Goal: Task Accomplishment & Management: Use online tool/utility

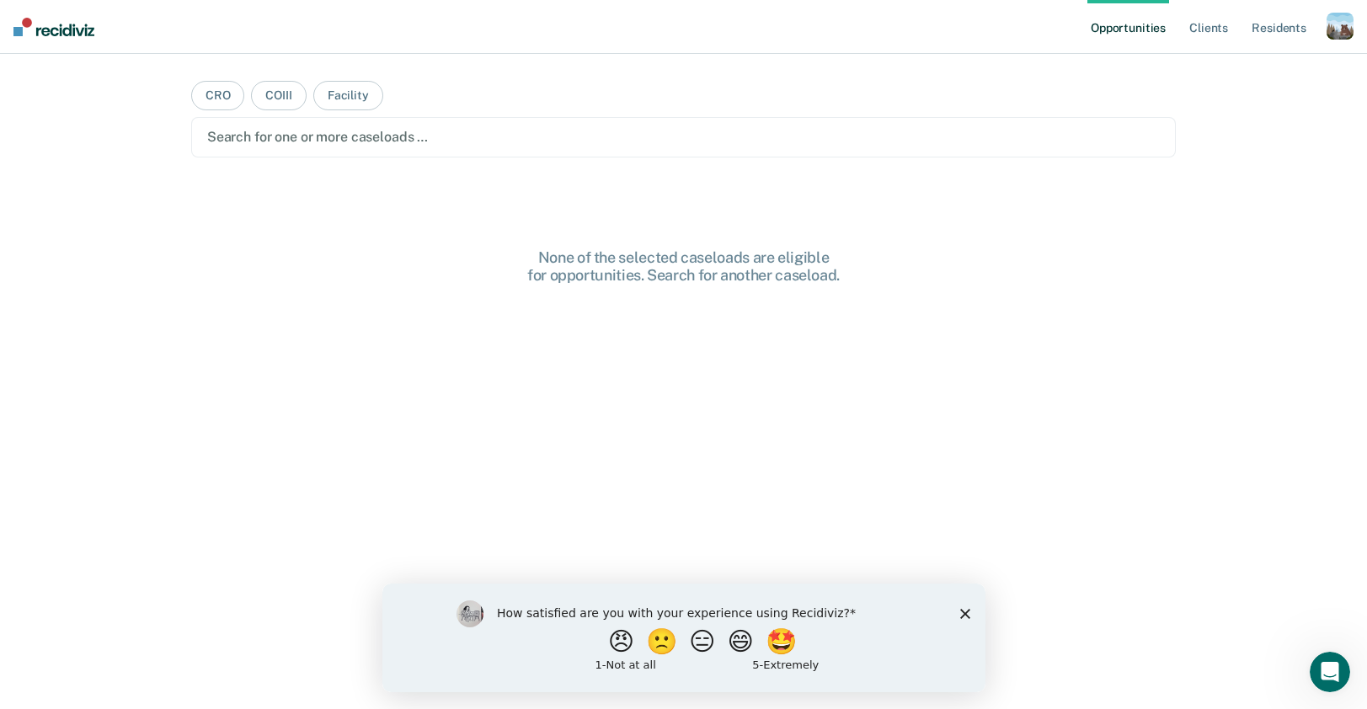
click at [1343, 36] on div "button" at bounding box center [1340, 26] width 27 height 27
click at [1278, 64] on link "Profile" at bounding box center [1273, 68] width 136 height 14
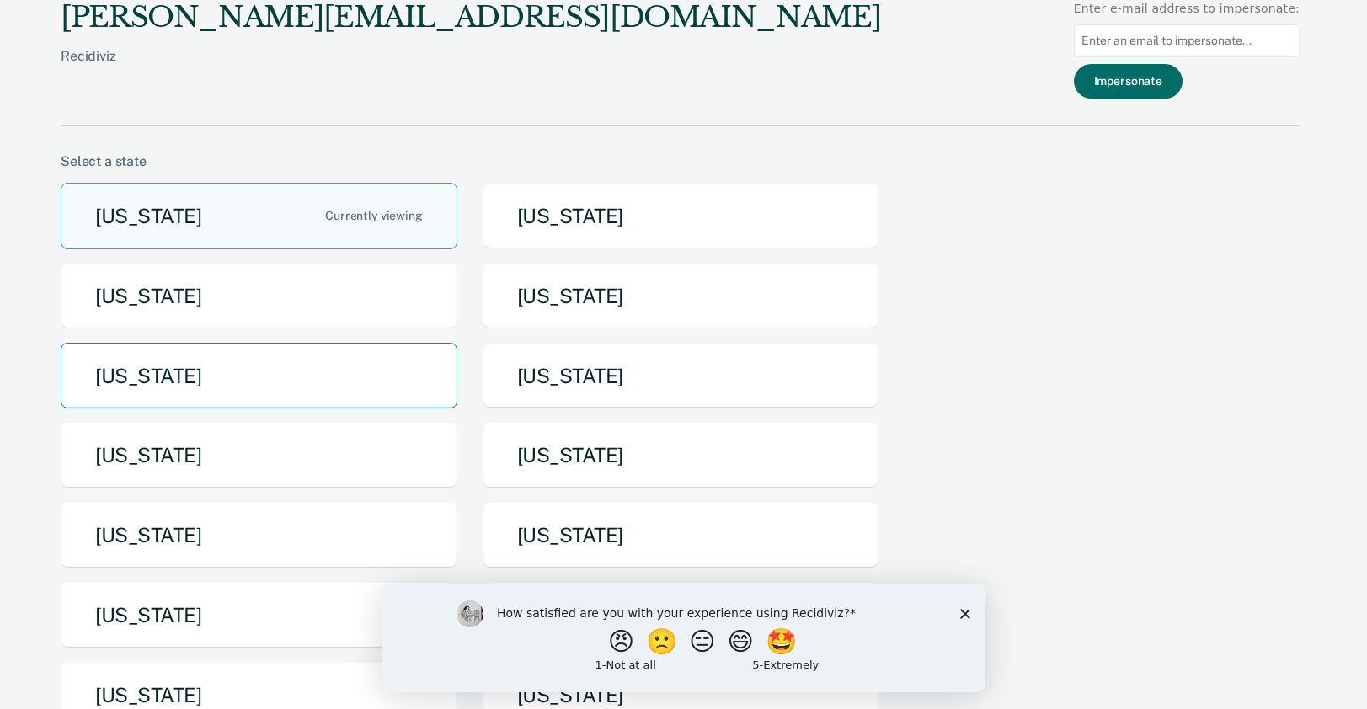
click at [234, 384] on button "[US_STATE]" at bounding box center [259, 376] width 397 height 67
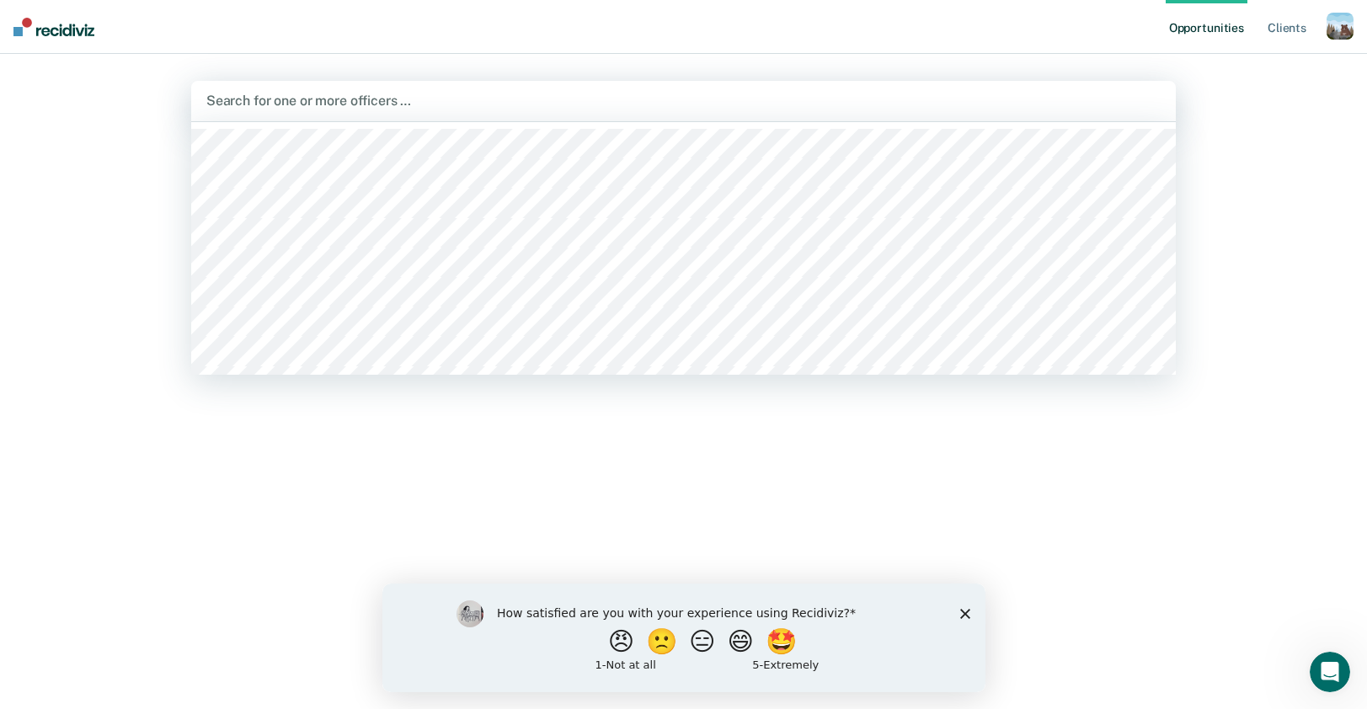
click at [432, 102] on div at bounding box center [683, 100] width 954 height 19
click at [301, 103] on div at bounding box center [683, 100] width 954 height 19
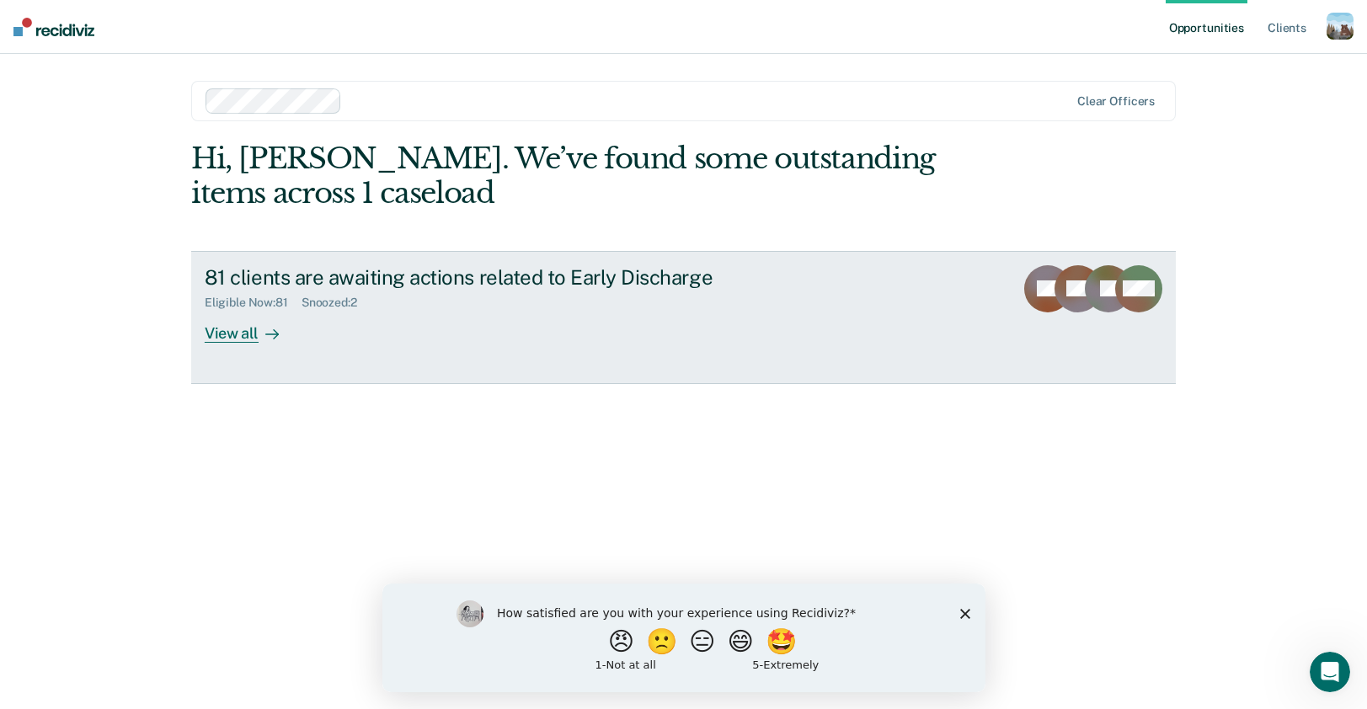
click at [345, 305] on div "Snoozed : 2" at bounding box center [336, 303] width 69 height 14
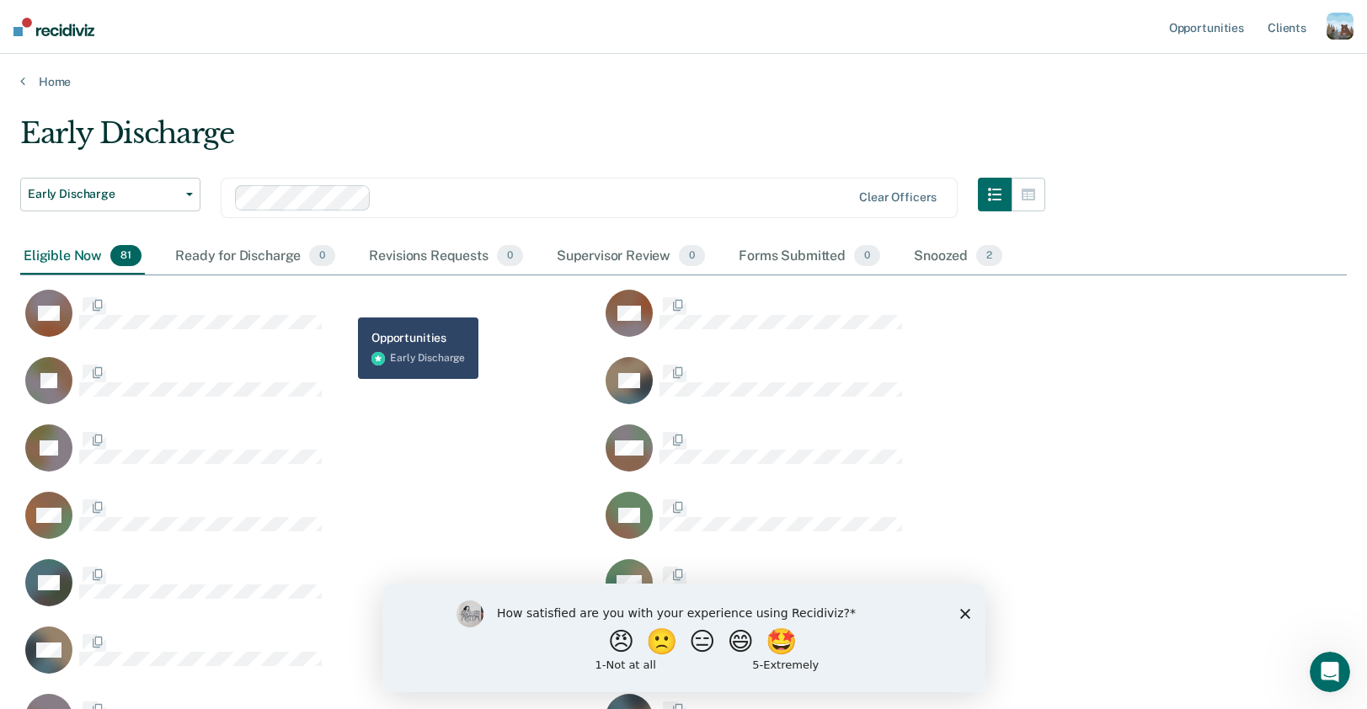
scroll to position [2930, 1327]
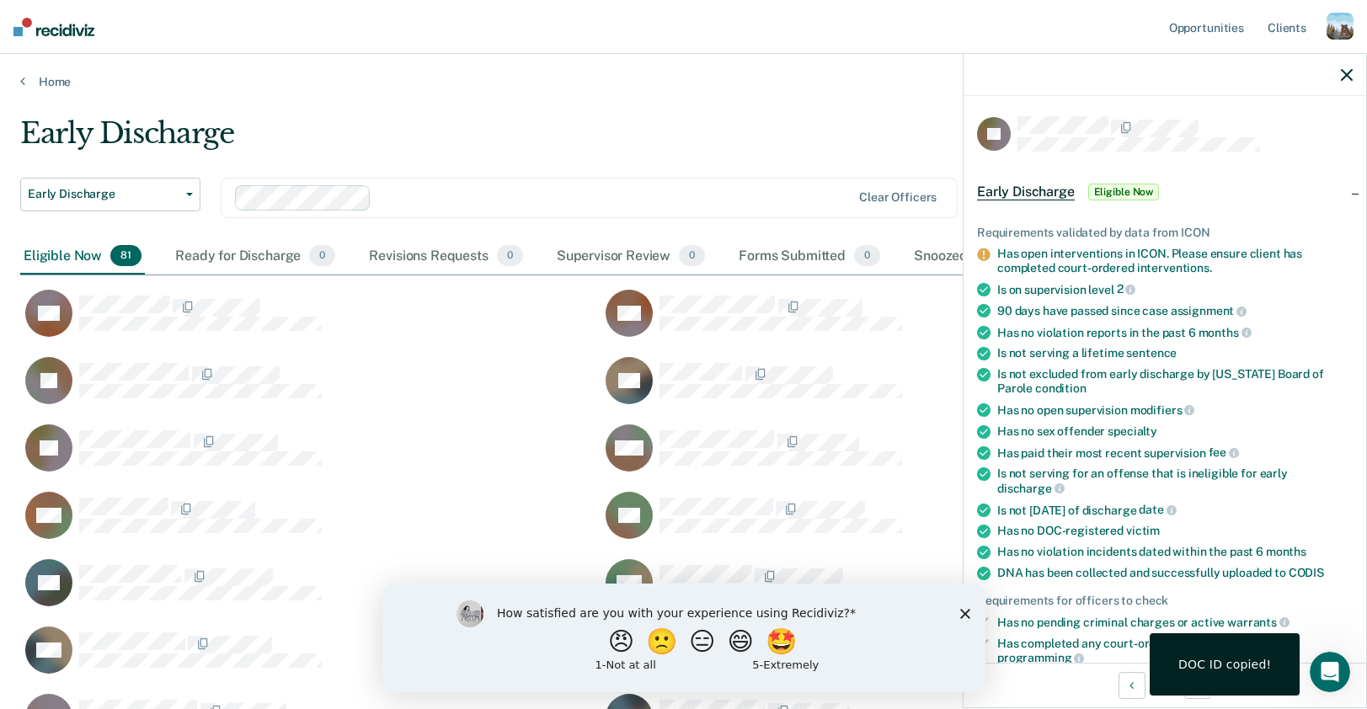
click at [1351, 76] on icon "button" at bounding box center [1347, 75] width 12 height 12
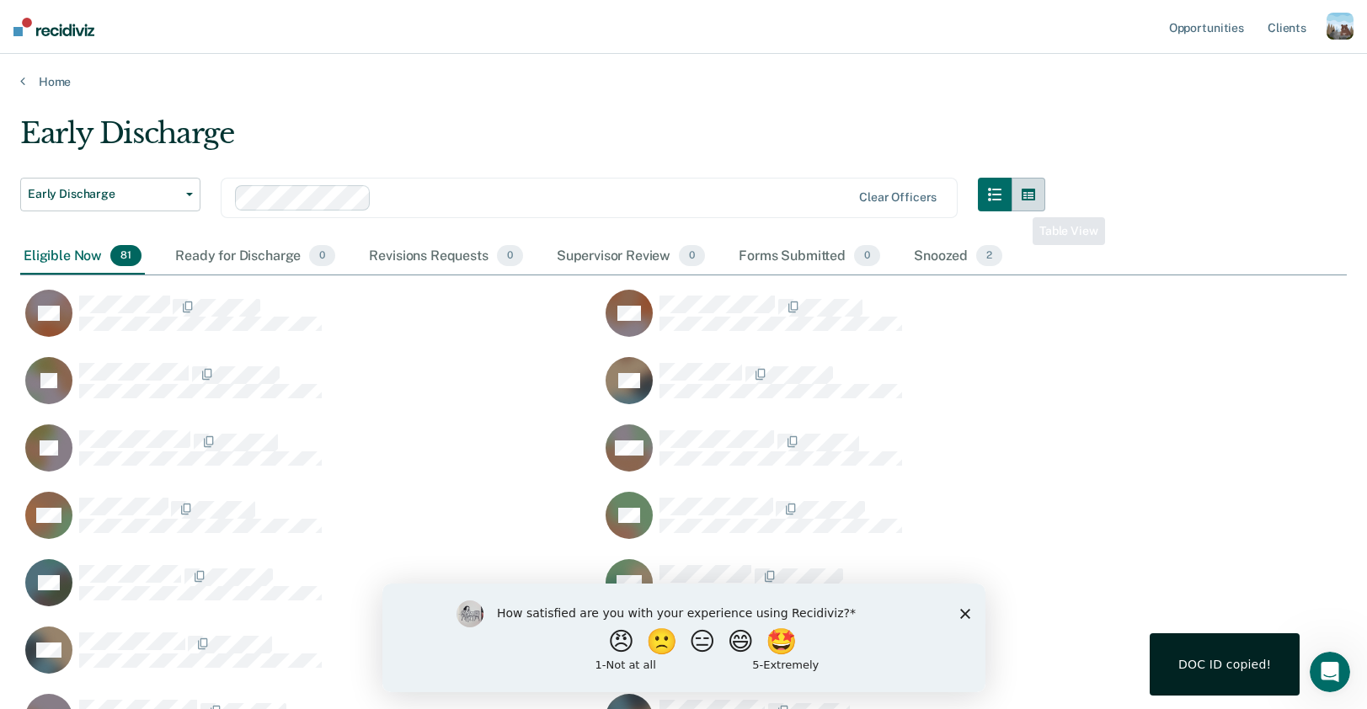
click at [1039, 197] on button "button" at bounding box center [1029, 195] width 34 height 34
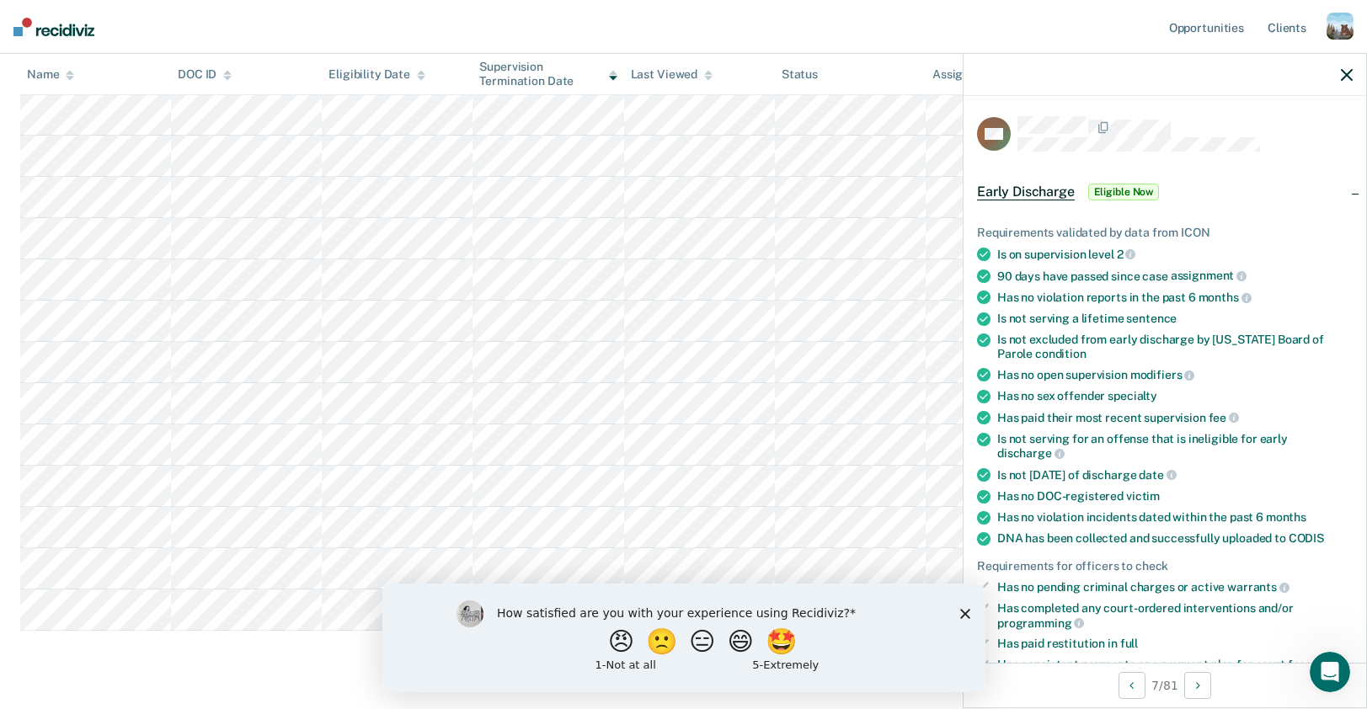
scroll to position [1027, 0]
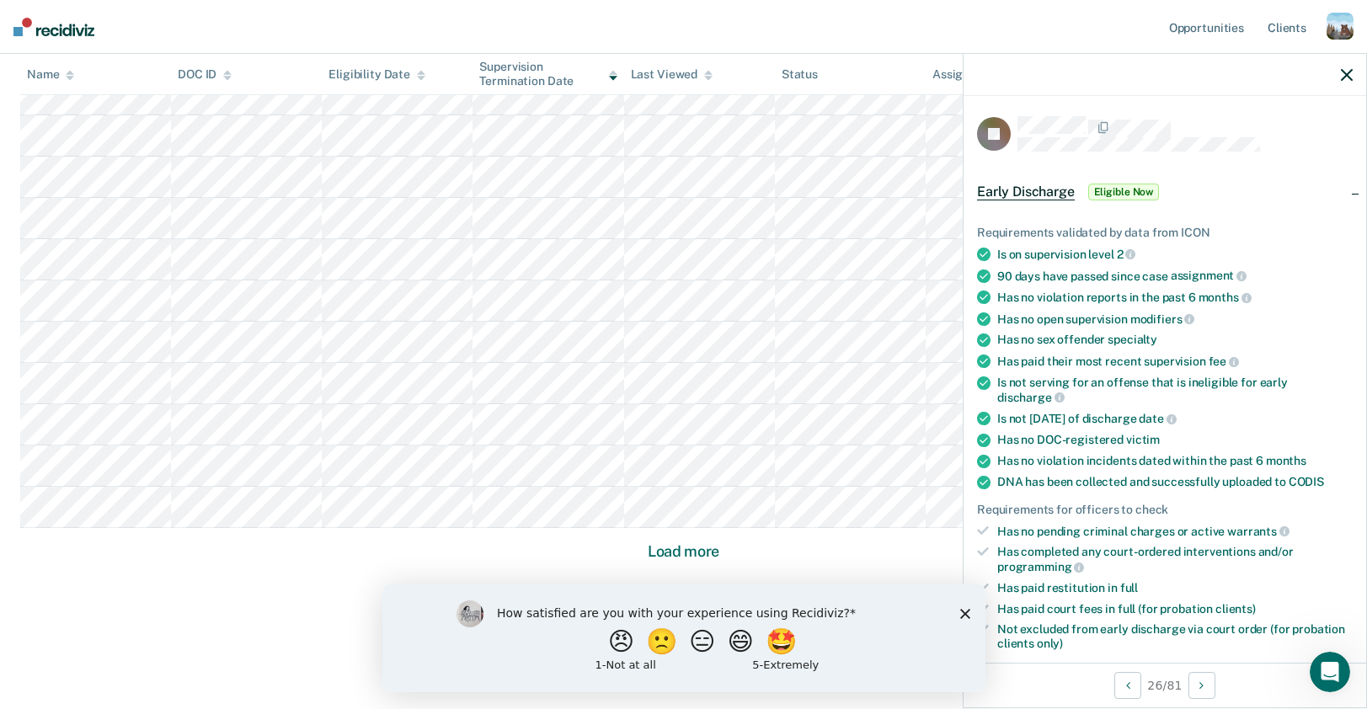
click at [660, 547] on button "Load more" at bounding box center [684, 552] width 82 height 20
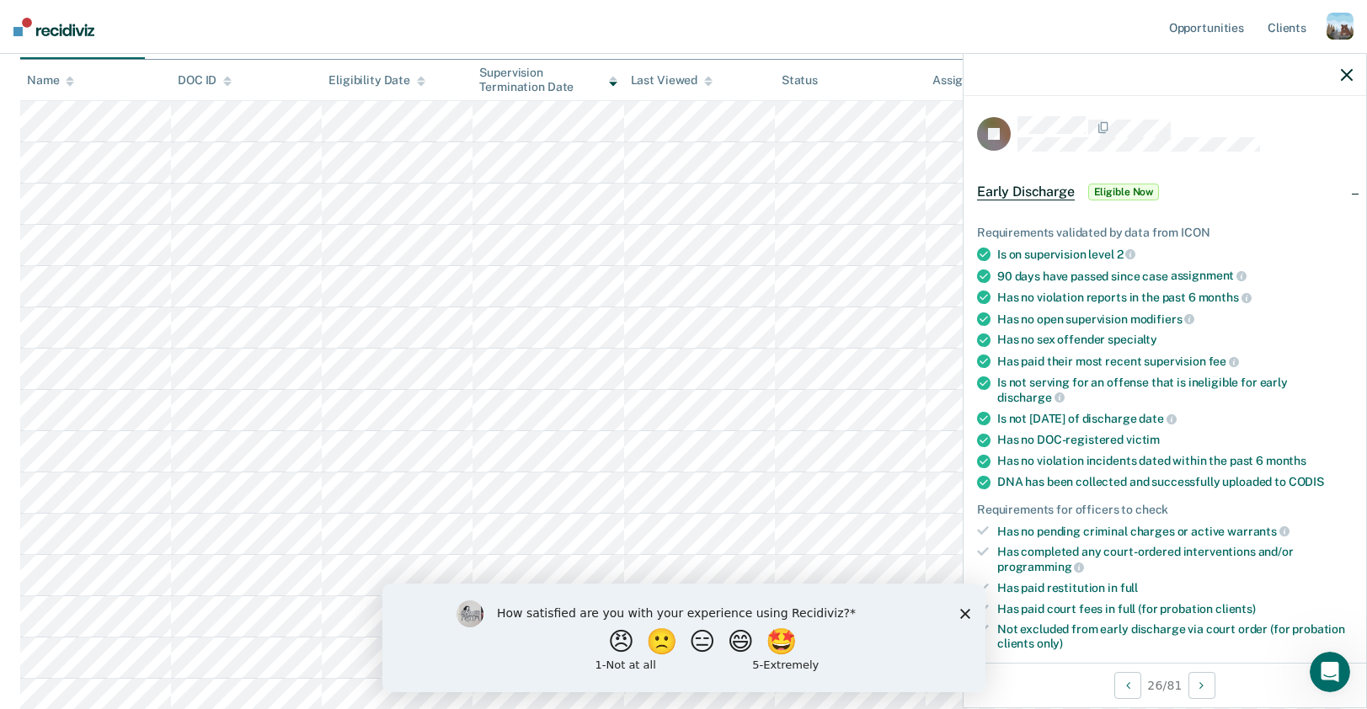
scroll to position [0, 0]
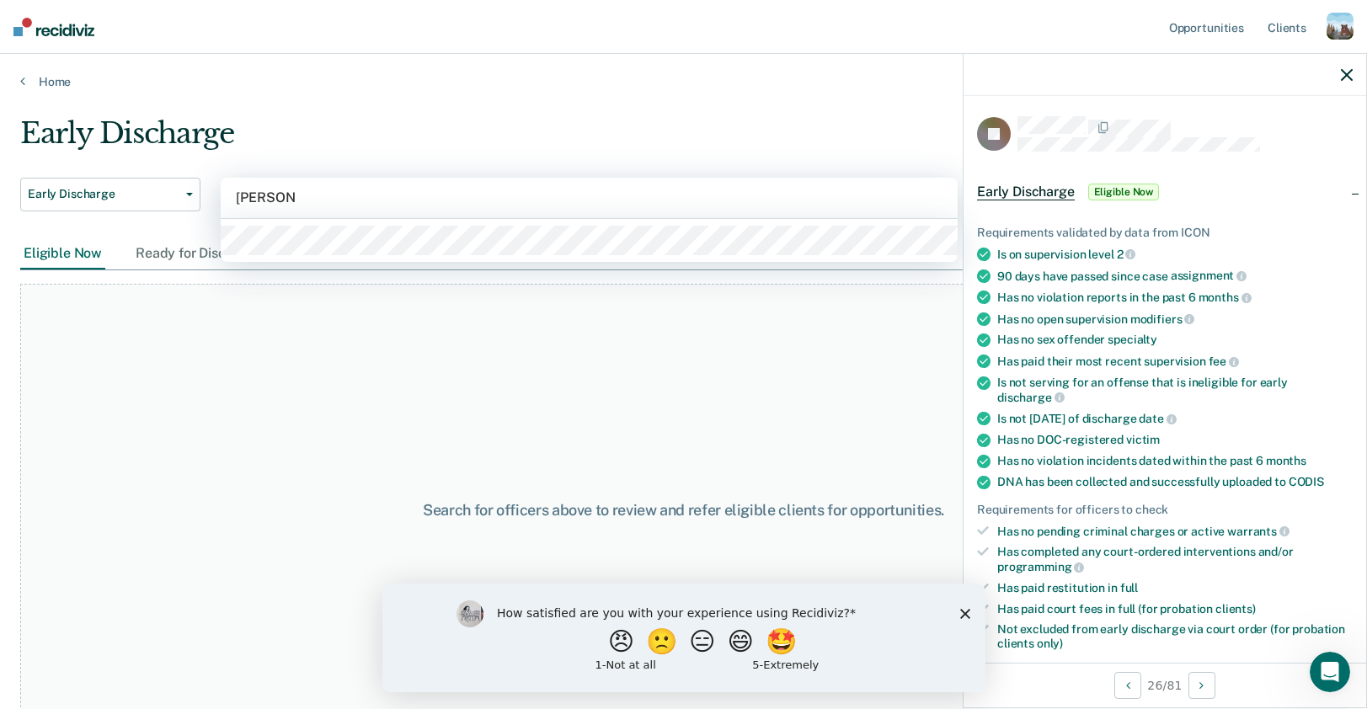
type input "[PERSON_NAME]"
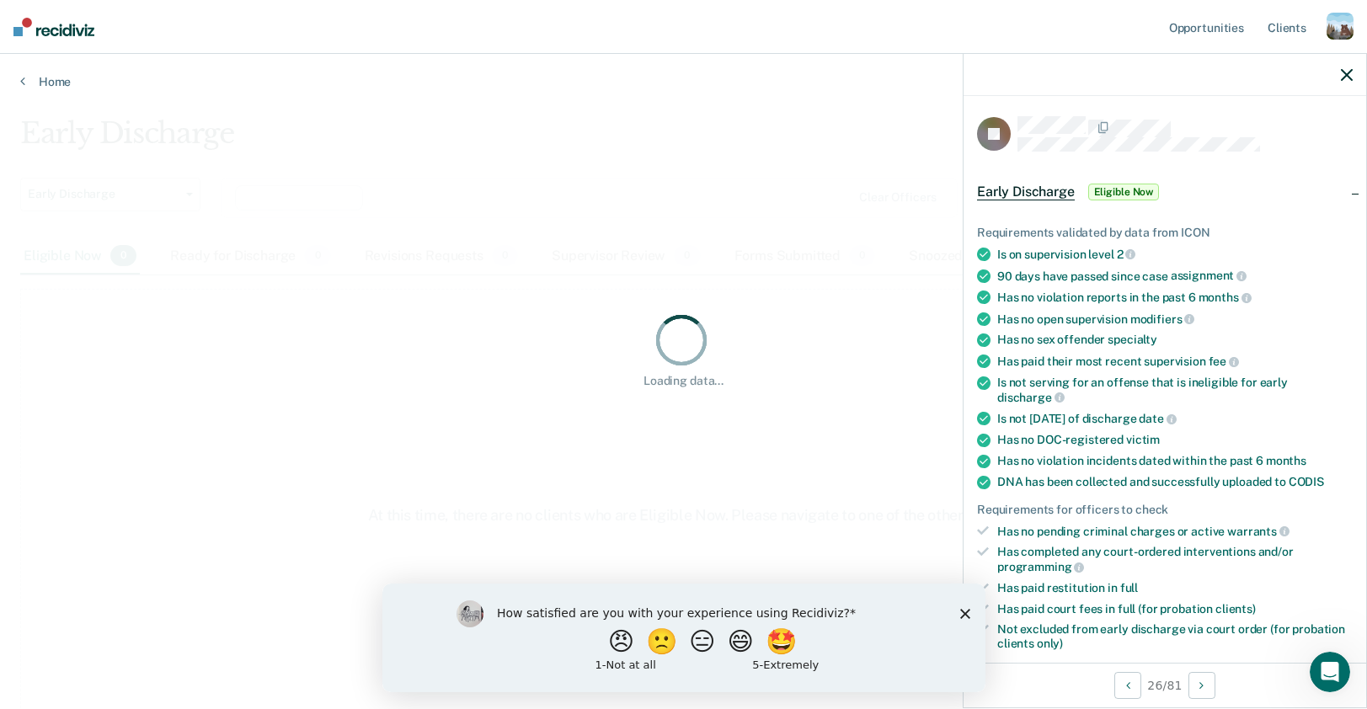
click at [1350, 73] on icon "button" at bounding box center [1347, 75] width 12 height 12
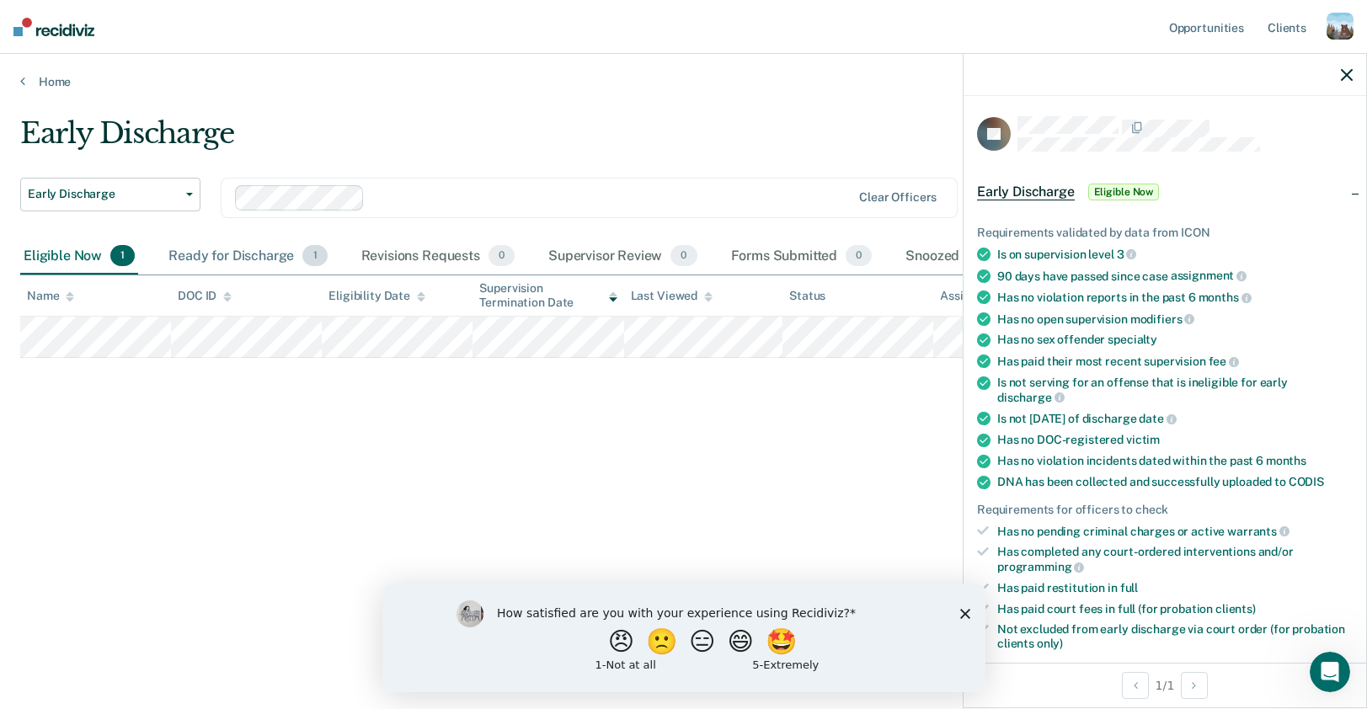
click at [209, 250] on div "Ready for Discharge 1" at bounding box center [247, 256] width 165 height 37
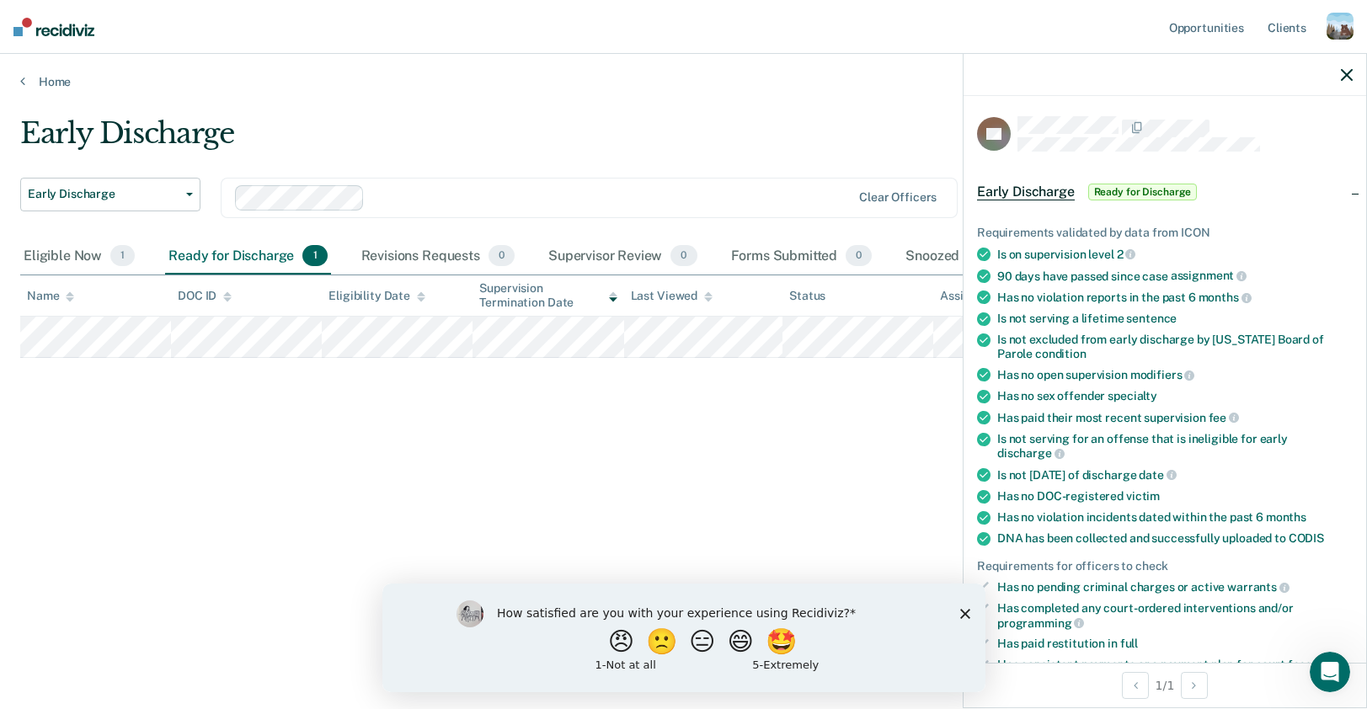
click at [1341, 73] on icon "button" at bounding box center [1347, 75] width 12 height 12
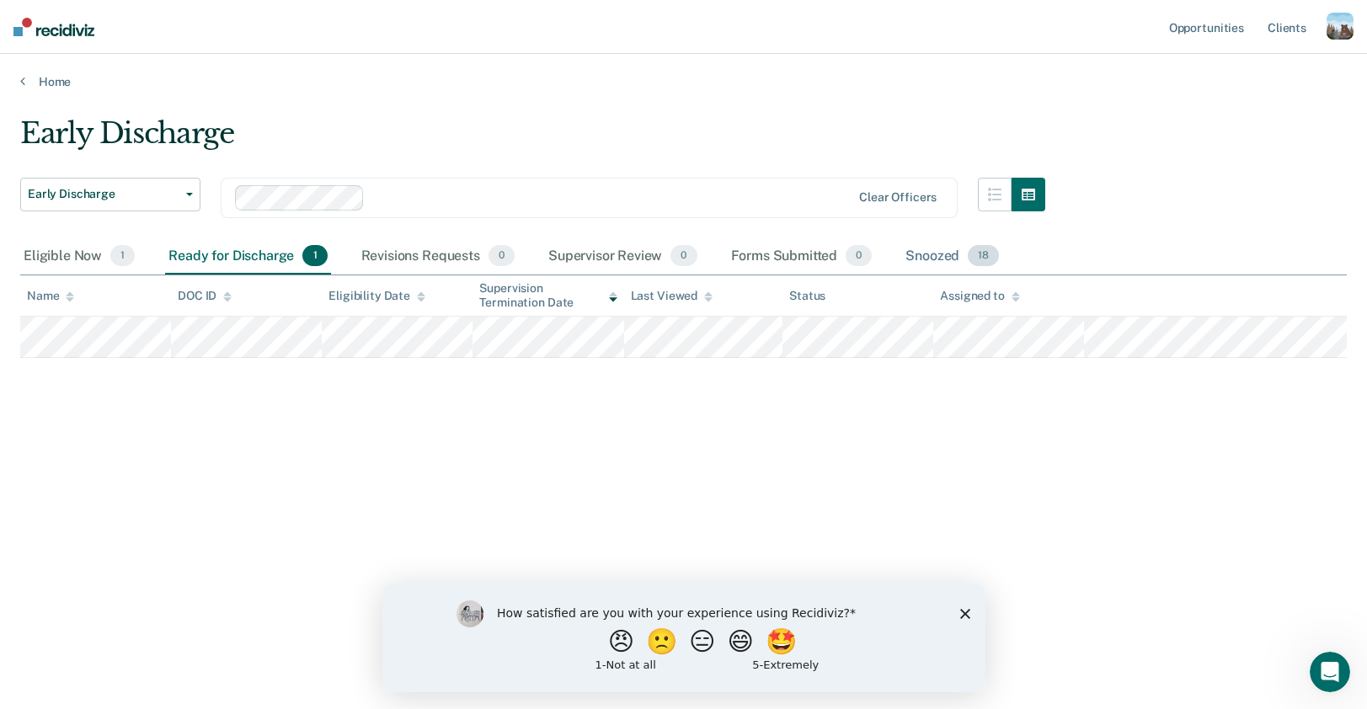
click at [923, 265] on div "Snoozed 18" at bounding box center [952, 256] width 100 height 37
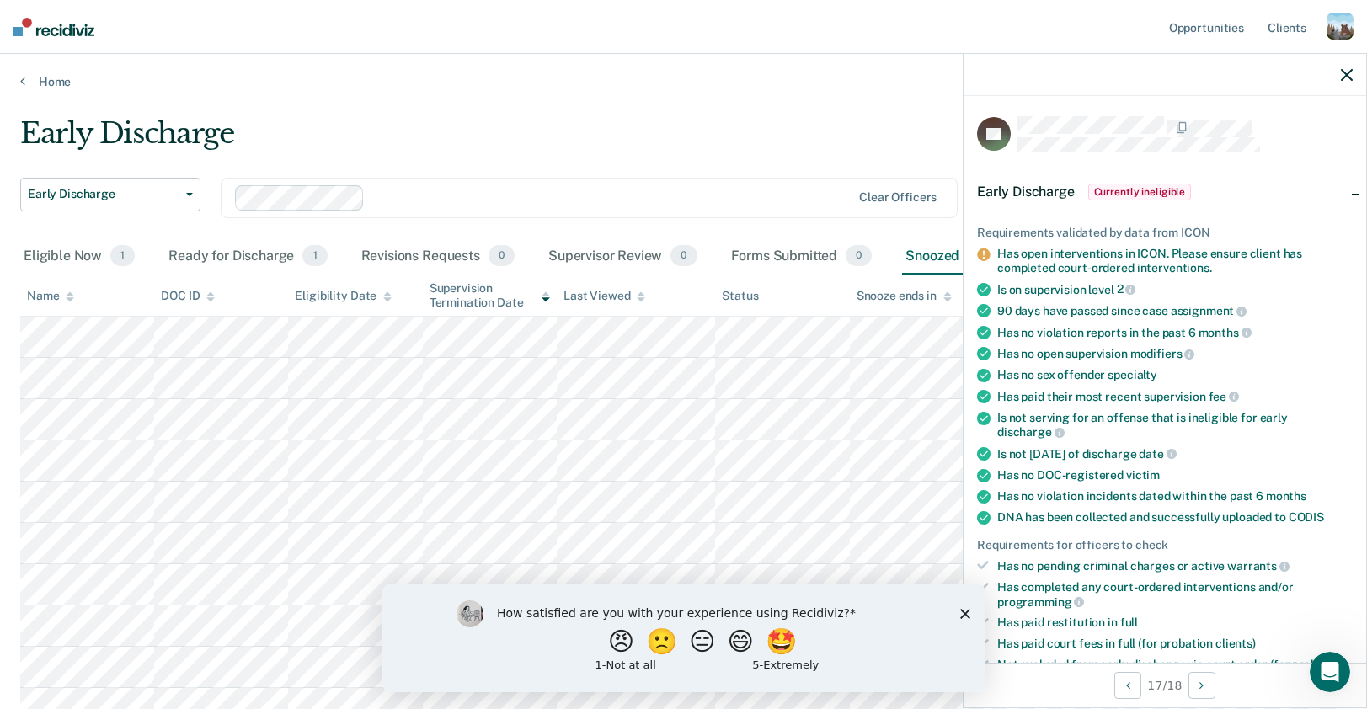
scroll to position [148, 0]
